Goal: Task Accomplishment & Management: Manage account settings

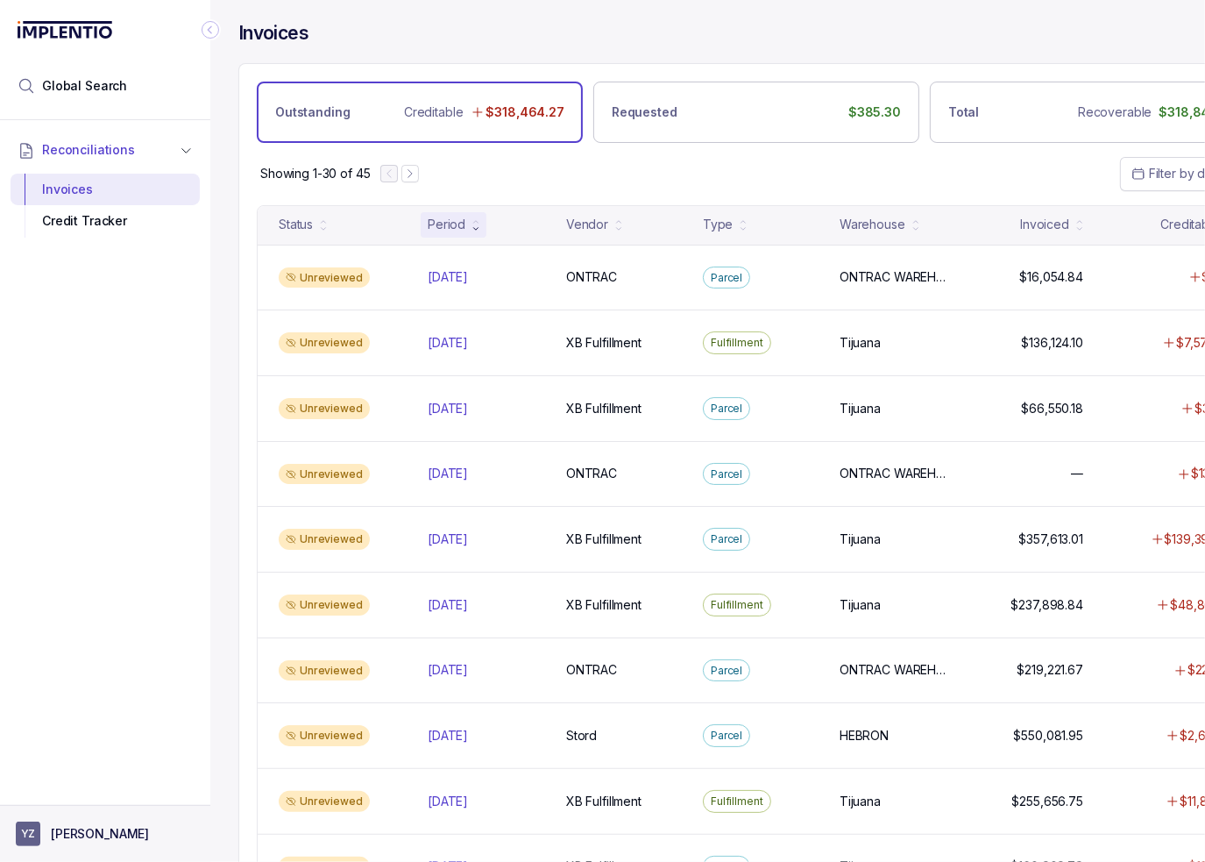
click at [109, 831] on p "[PERSON_NAME]" at bounding box center [100, 834] width 98 height 18
click at [53, 791] on p "Logout" at bounding box center [116, 796] width 146 height 18
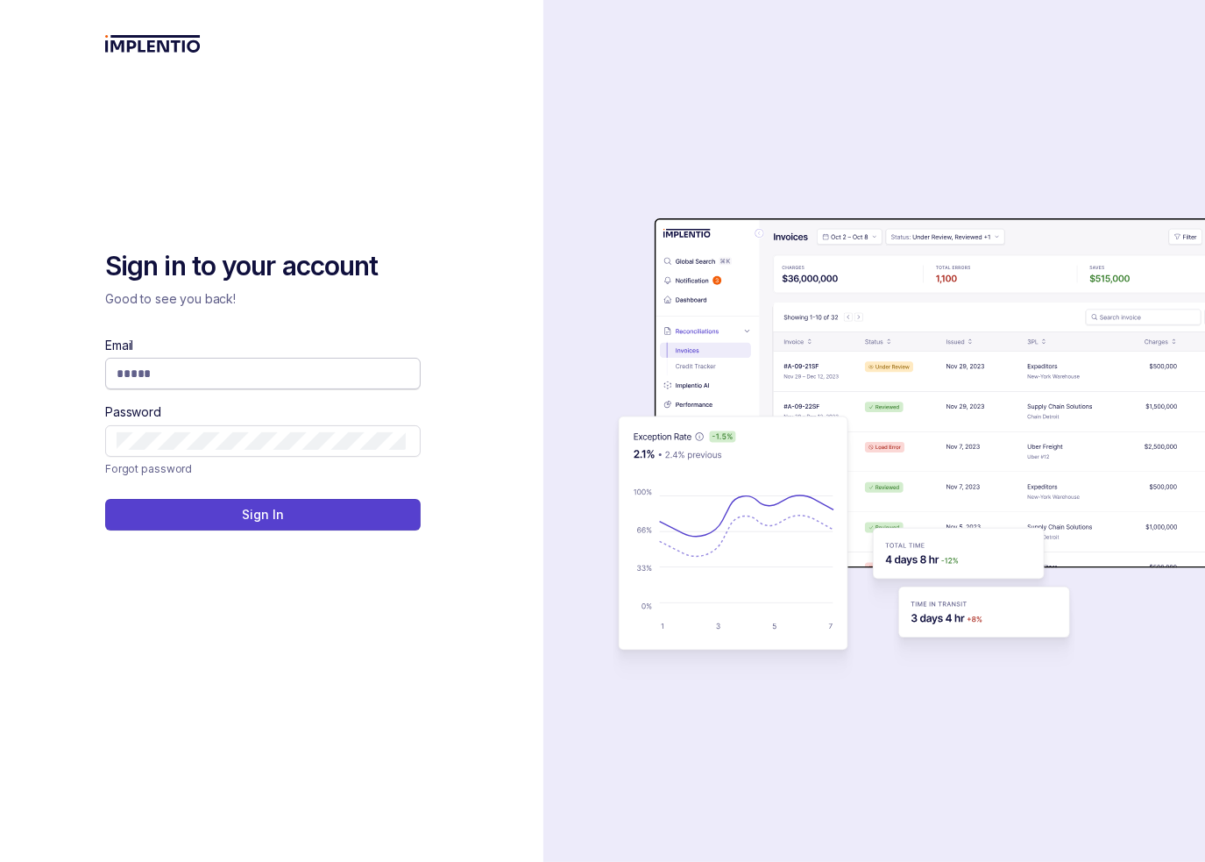
click at [184, 371] on input "Email" at bounding box center [261, 374] width 289 height 18
click at [0, 861] on com-1password-button at bounding box center [0, 862] width 0 height 0
click at [163, 374] on input "Email" at bounding box center [261, 374] width 289 height 18
type input "**********"
